Goal: Task Accomplishment & Management: Manage account settings

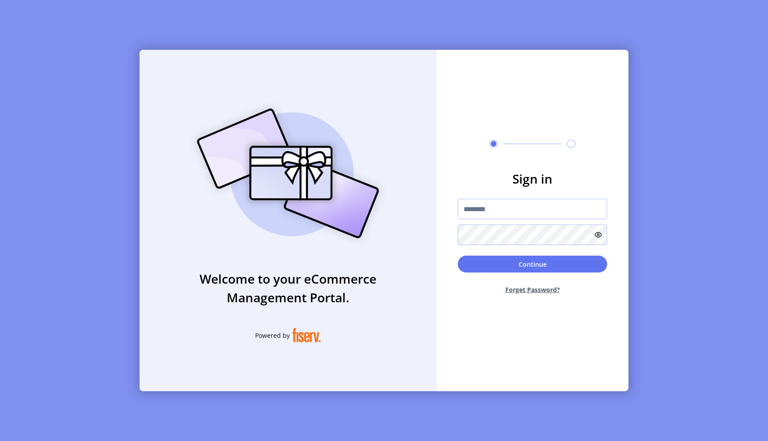
type input "**********"
click at [458, 256] on button "Continue" at bounding box center [532, 264] width 149 height 17
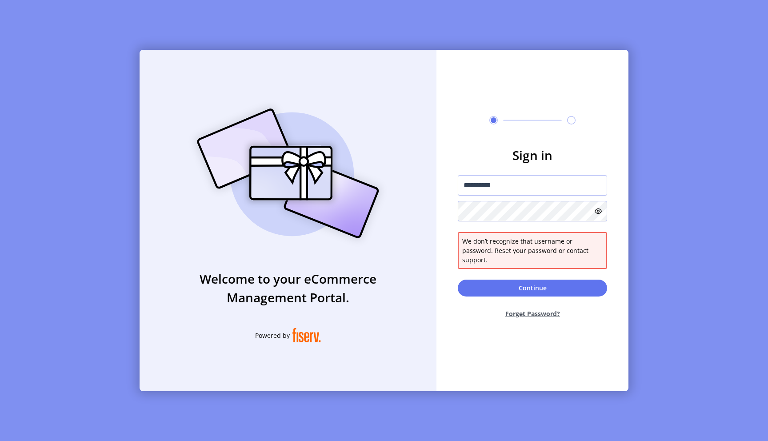
click at [595, 215] on icon at bounding box center [598, 211] width 7 height 7
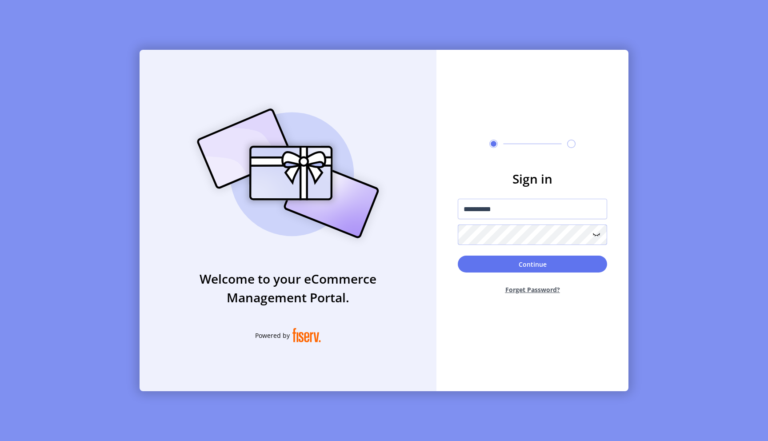
click at [458, 256] on button "Continue" at bounding box center [532, 264] width 149 height 17
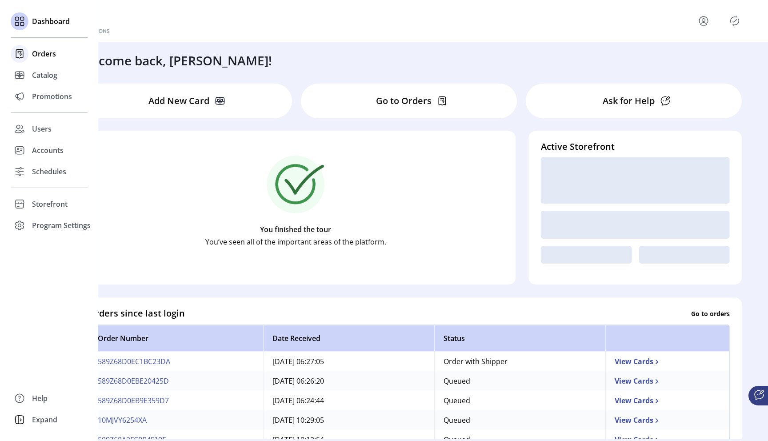
click at [42, 55] on span "Orders" at bounding box center [44, 53] width 24 height 11
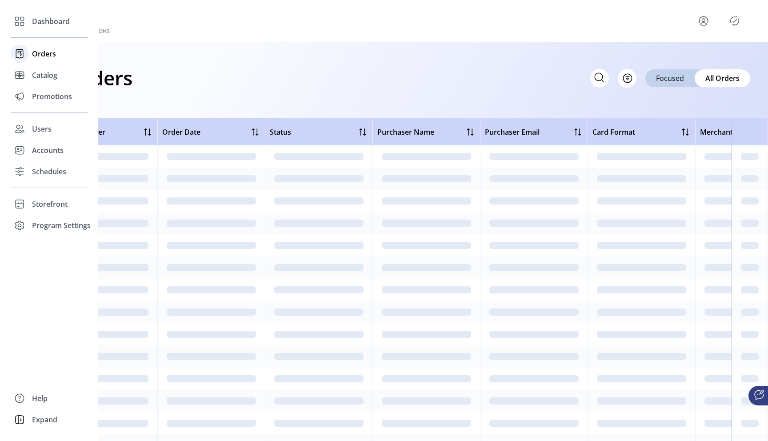
click at [44, 52] on span "Orders" at bounding box center [44, 53] width 24 height 11
